Goal: Ask a question

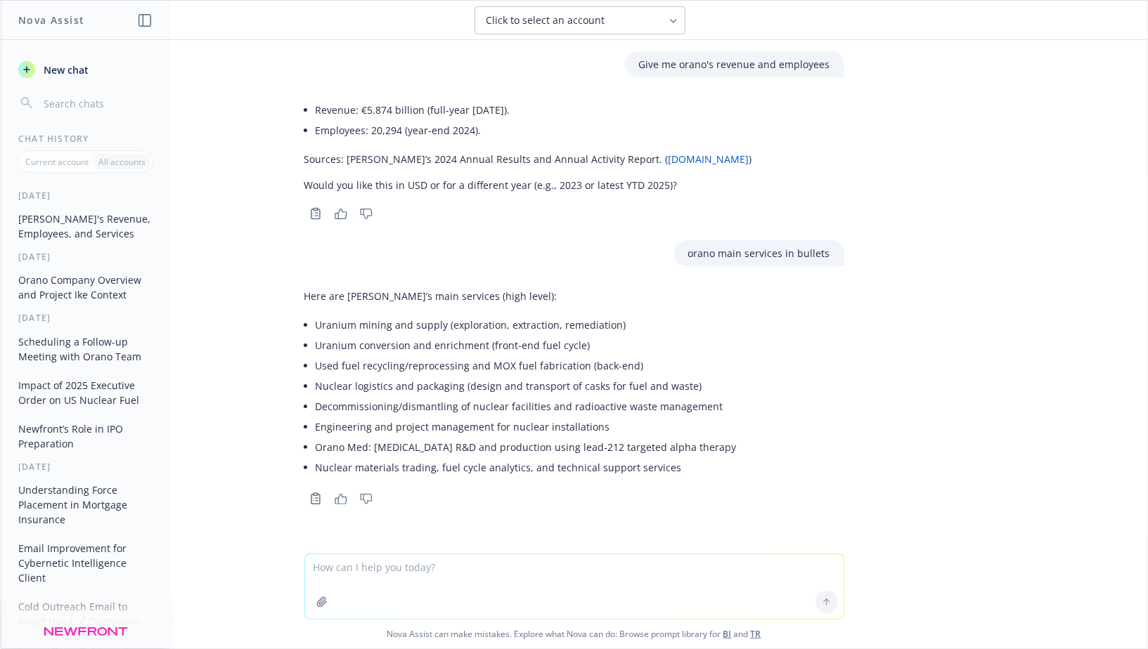
click at [412, 574] on textarea at bounding box center [574, 587] width 538 height 65
paste textarea "[URL][DOMAIN_NAME]"
type textarea "What did true health diagnostics do [URL][DOMAIN_NAME]"
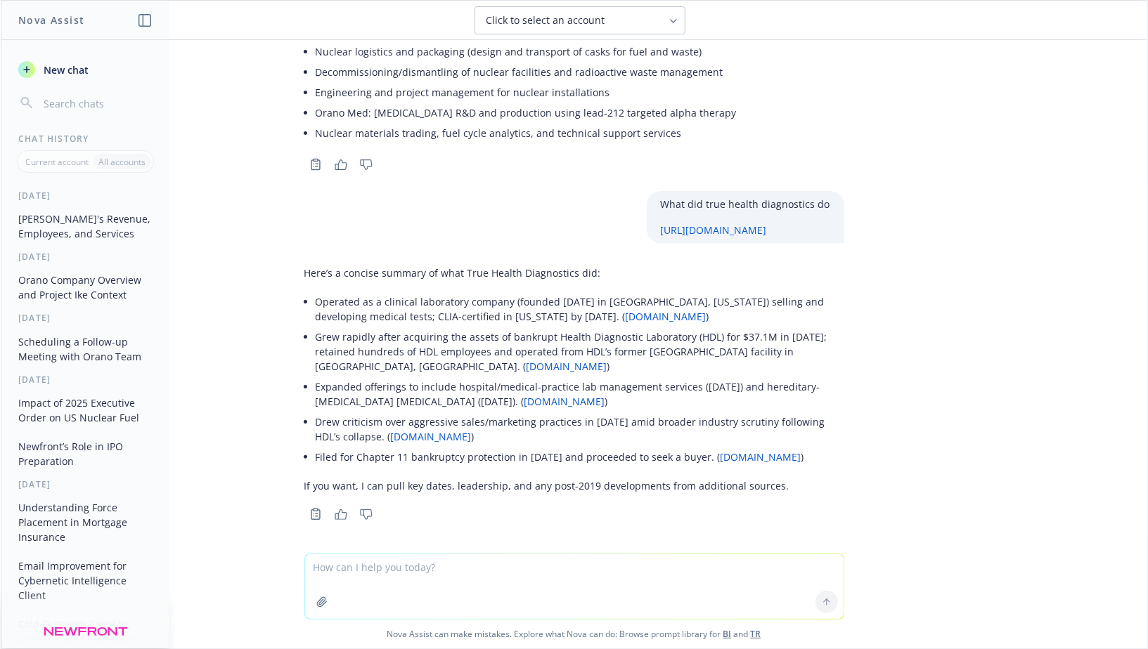
scroll to position [337, 0]
